Goal: Transaction & Acquisition: Purchase product/service

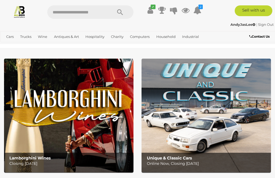
click at [54, 10] on input "text" at bounding box center [77, 11] width 60 height 13
type input "****"
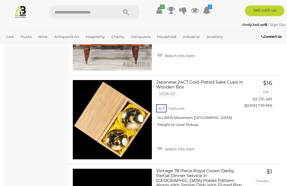
scroll to position [3730, 0]
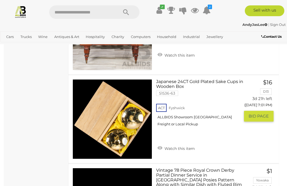
click at [169, 79] on link "Japanese 24CT Gold Plated Sake Cups in Wooden Box 51536-63 ACT Fyshwick" at bounding box center [200, 104] width 80 height 51
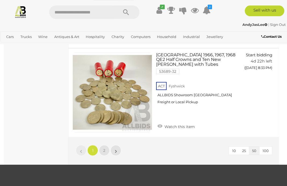
scroll to position [4390, 0]
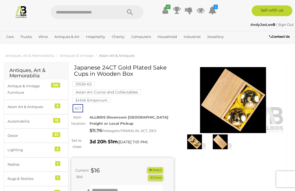
scroll to position [1, 0]
click at [217, 140] on img at bounding box center [220, 141] width 23 height 15
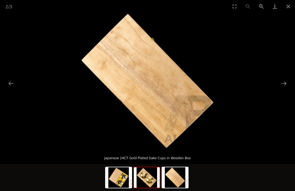
click at [147, 177] on img at bounding box center [147, 177] width 26 height 20
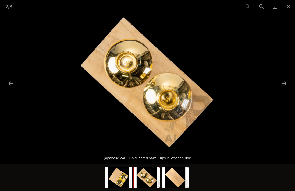
click at [119, 175] on img at bounding box center [119, 177] width 26 height 20
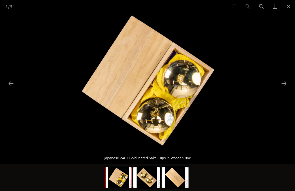
click at [144, 173] on img at bounding box center [147, 177] width 26 height 20
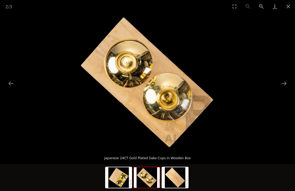
click at [124, 177] on img at bounding box center [119, 177] width 26 height 20
